Goal: Information Seeking & Learning: Find specific fact

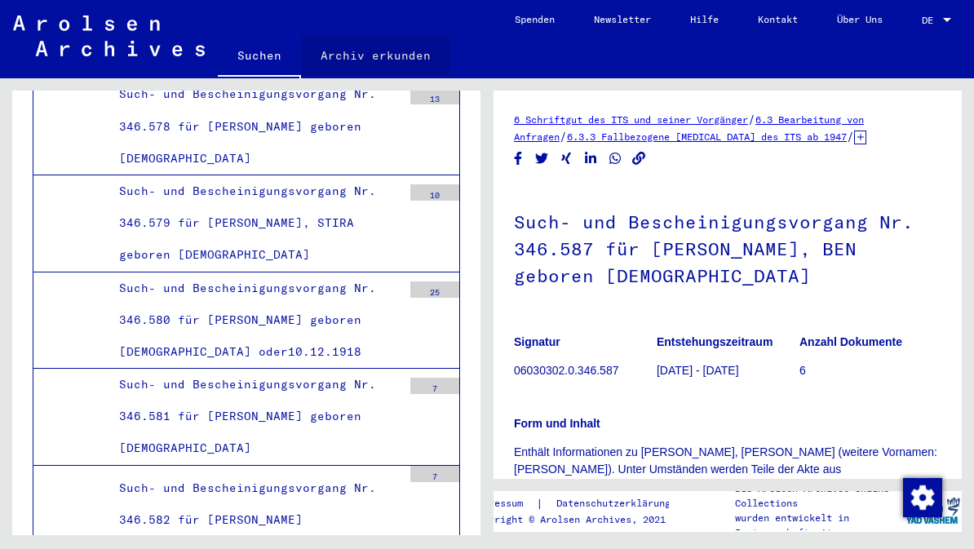
click at [379, 51] on link "Archiv erkunden" at bounding box center [375, 55] width 149 height 39
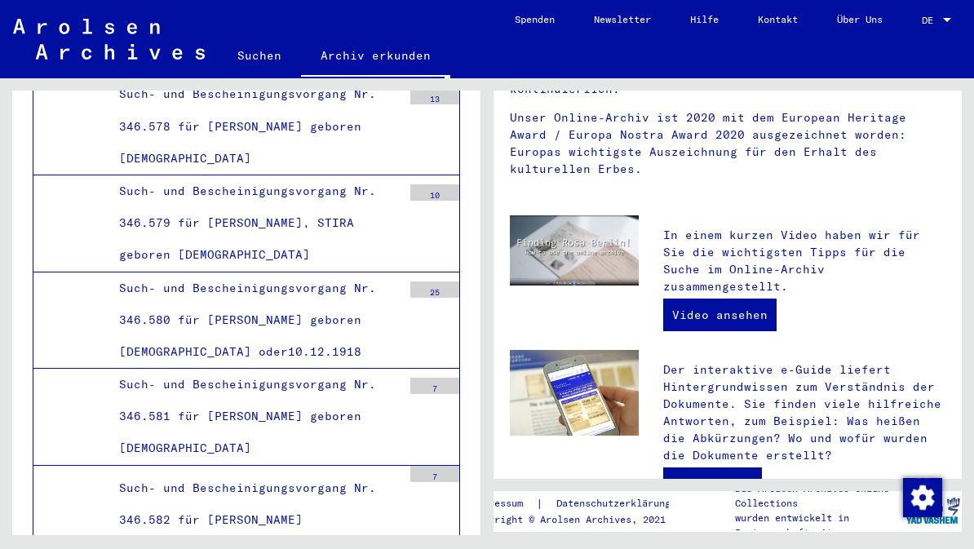
scroll to position [315, 0]
click at [716, 466] on link "Zum e-Guide" at bounding box center [712, 482] width 99 height 33
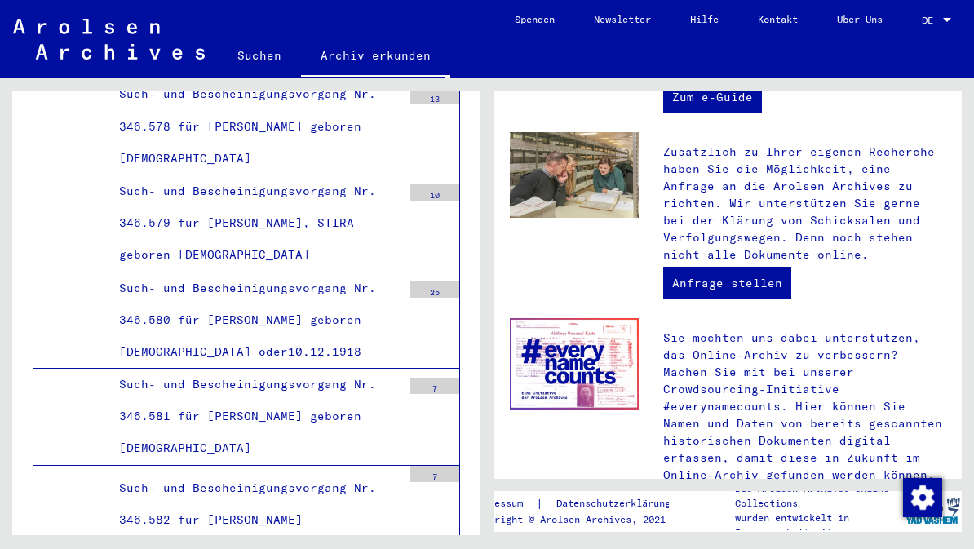
scroll to position [0, 0]
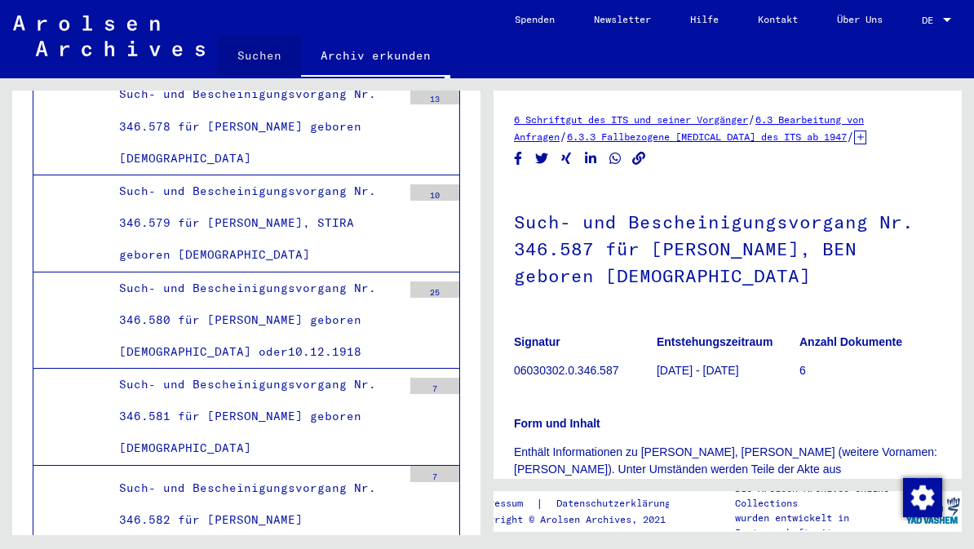
click at [276, 61] on link "Suchen" at bounding box center [259, 55] width 83 height 39
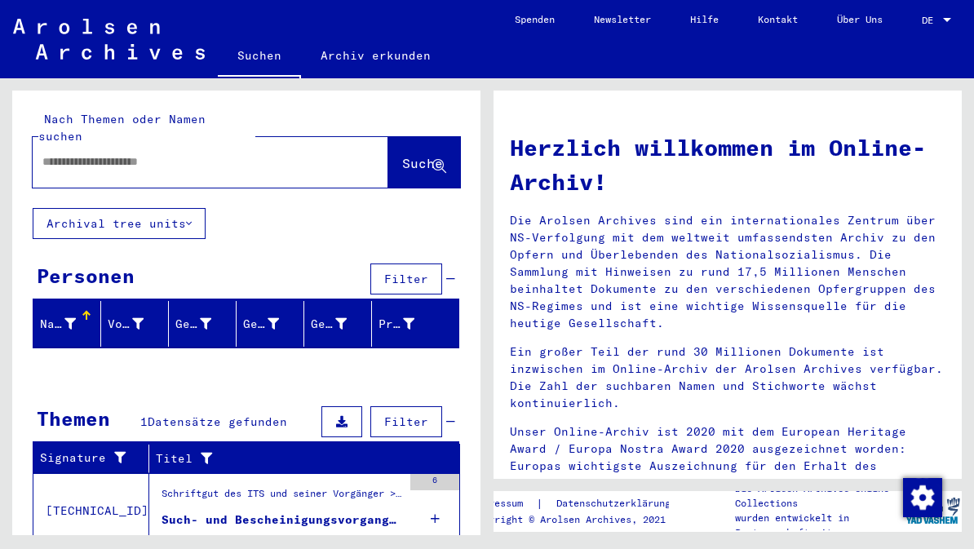
click at [280, 153] on input "text" at bounding box center [190, 161] width 297 height 17
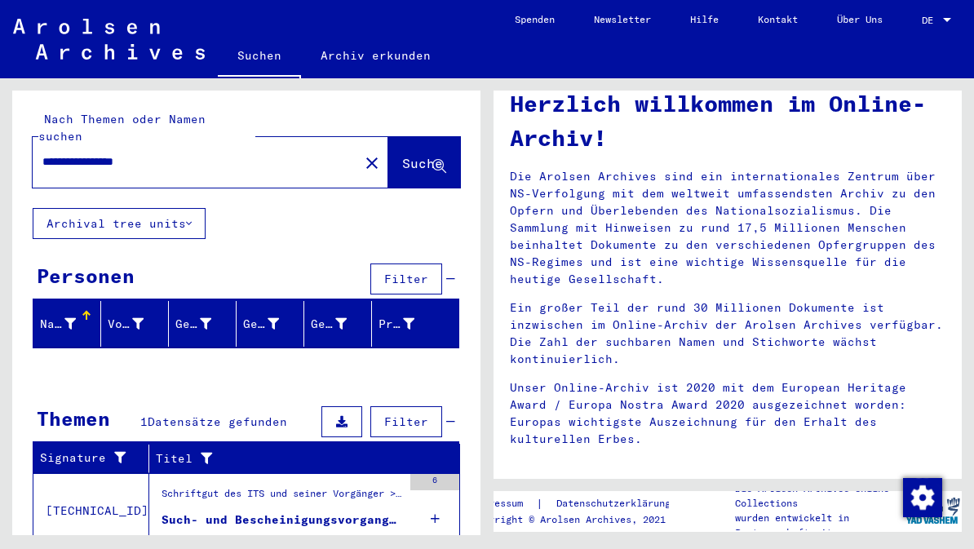
scroll to position [71, 0]
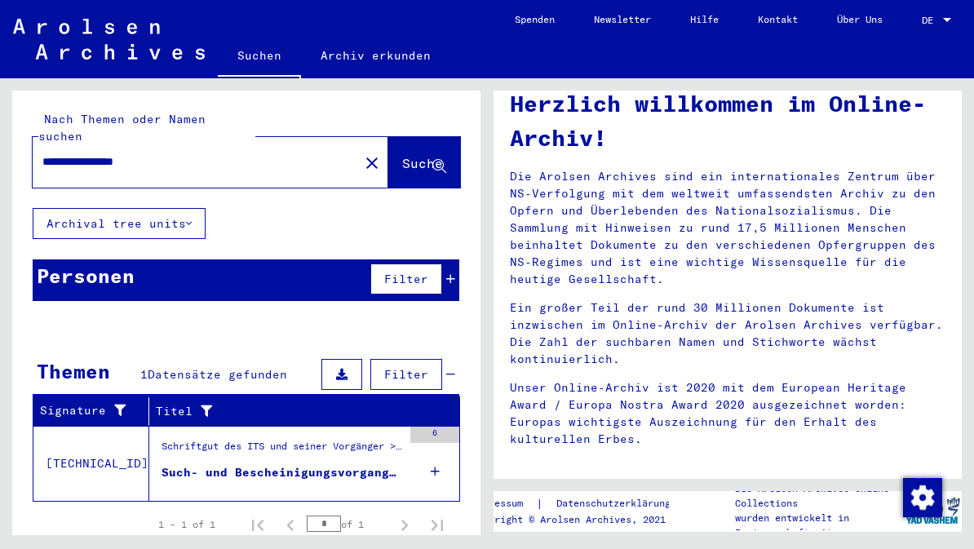
scroll to position [0, 0]
click at [199, 208] on button "Archival tree units" at bounding box center [119, 223] width 173 height 31
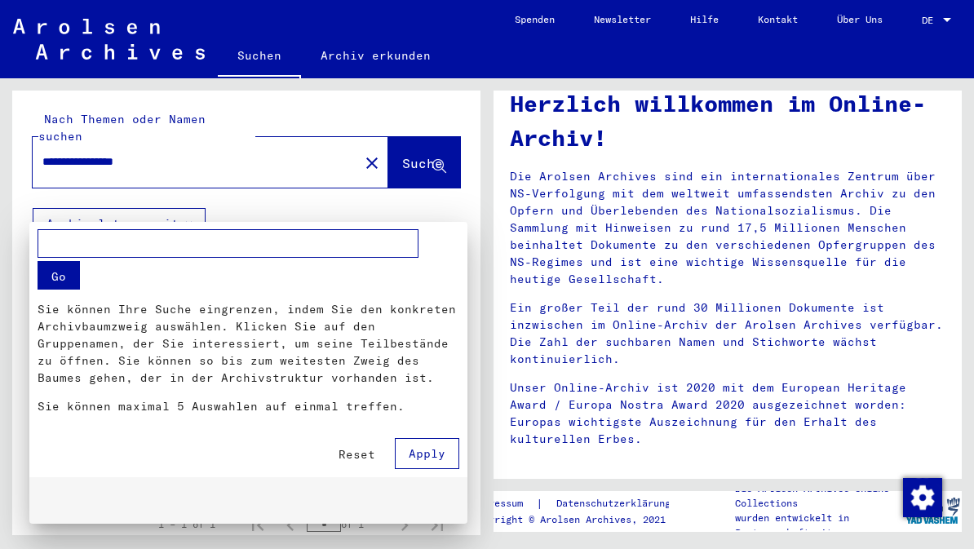
scroll to position [242, 0]
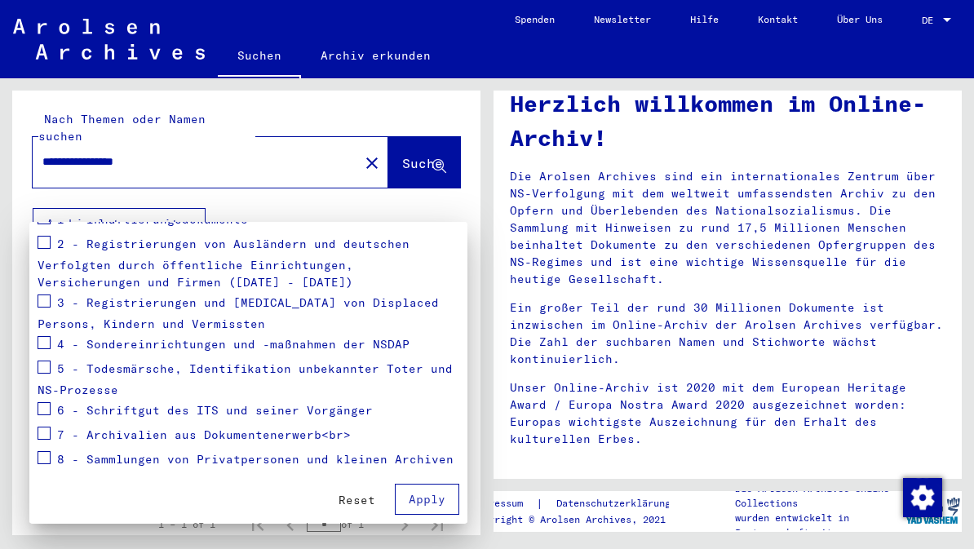
click at [201, 150] on div at bounding box center [487, 274] width 974 height 549
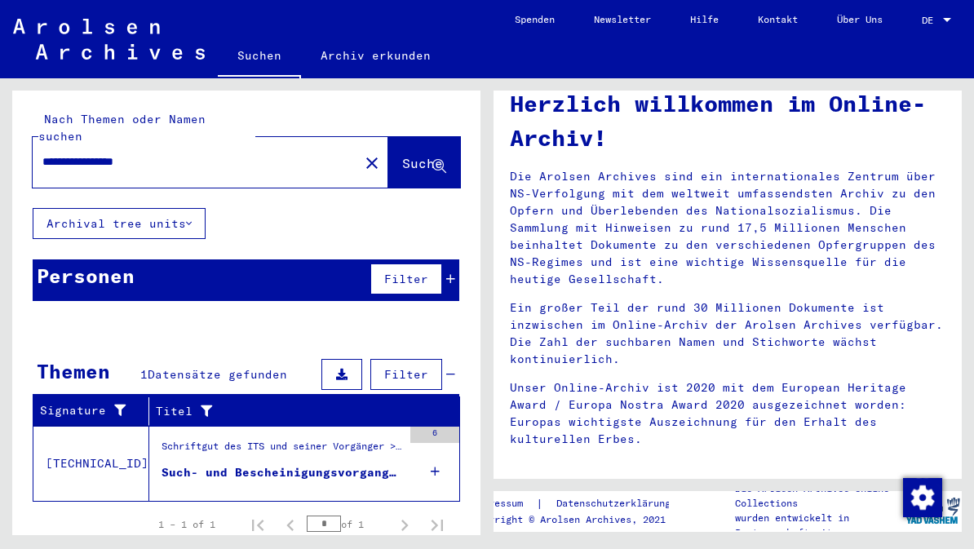
click at [193, 153] on input "**********" at bounding box center [190, 161] width 297 height 17
type input "**********"
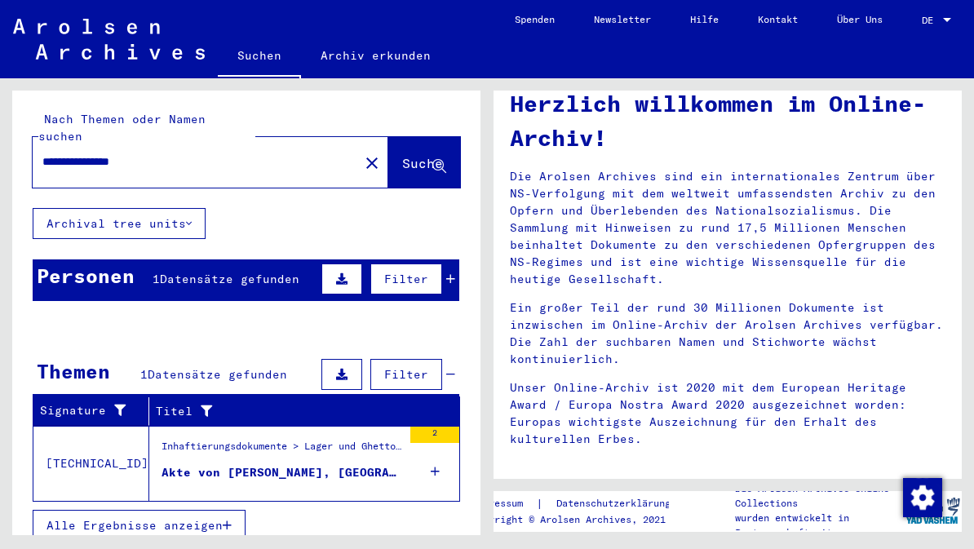
scroll to position [71, 0]
click at [222, 518] on span "Alle Ergebnisse anzeigen" at bounding box center [134, 525] width 176 height 15
click at [366, 439] on div "Inhaftierungsdokumente > Lager und Ghettos > Konzentrationslager [GEOGRAPHIC_DA…" at bounding box center [281, 450] width 241 height 23
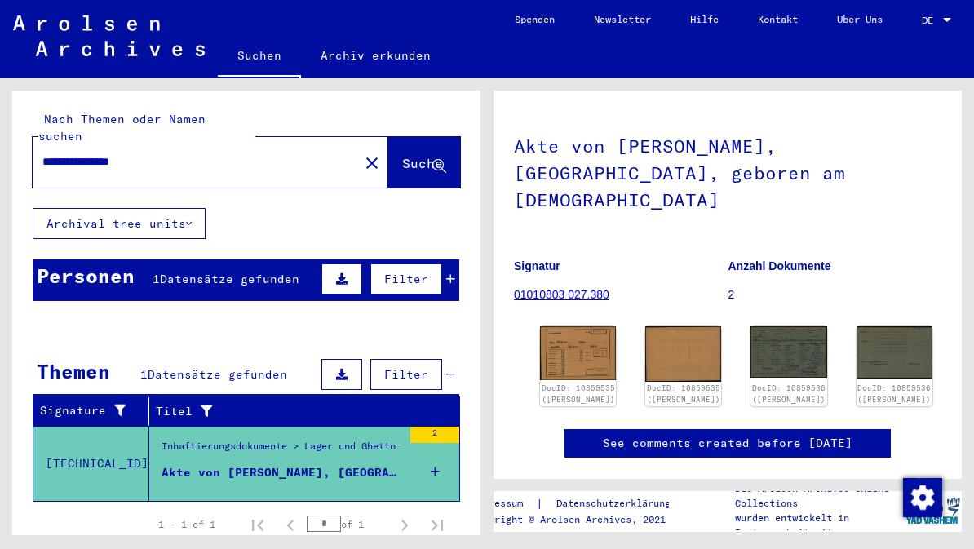
scroll to position [80, 0]
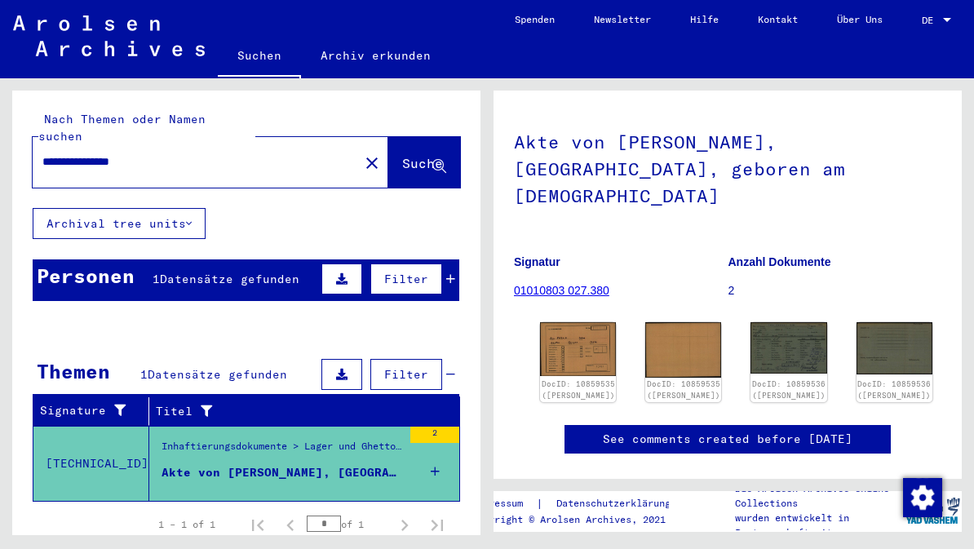
click at [586, 322] on img at bounding box center [578, 349] width 76 height 54
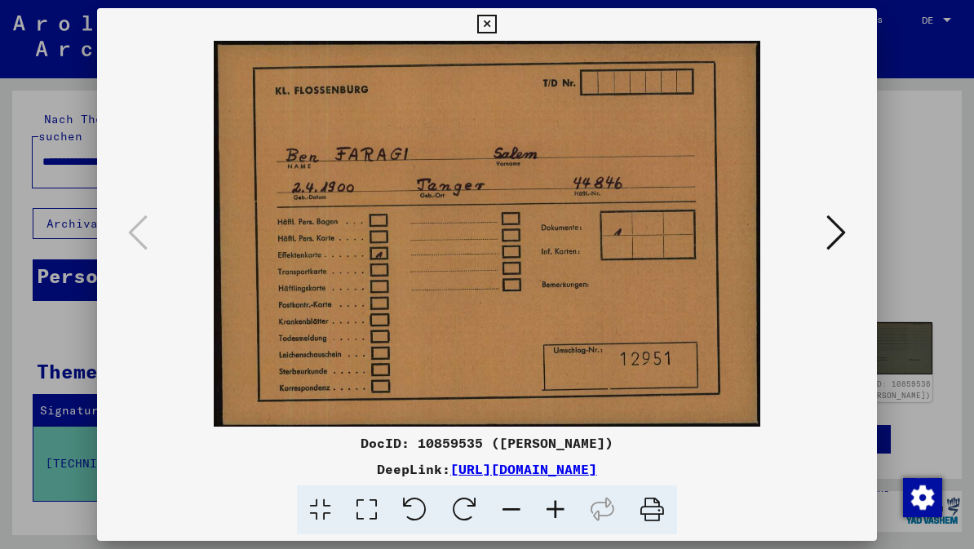
click at [597, 466] on link "[URL][DOMAIN_NAME]" at bounding box center [523, 469] width 147 height 16
